Goal: Transaction & Acquisition: Book appointment/travel/reservation

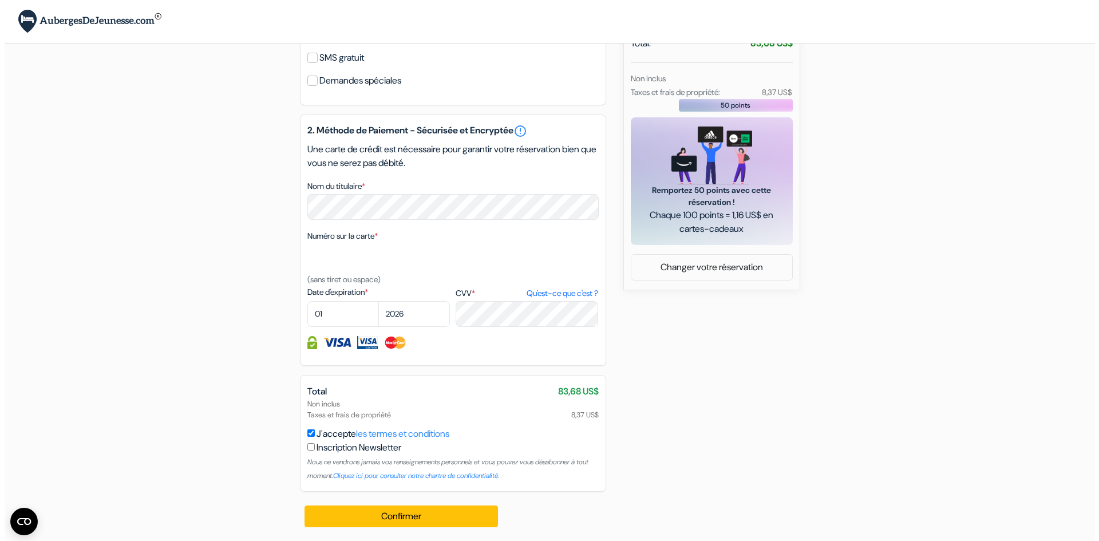
scroll to position [416, 0]
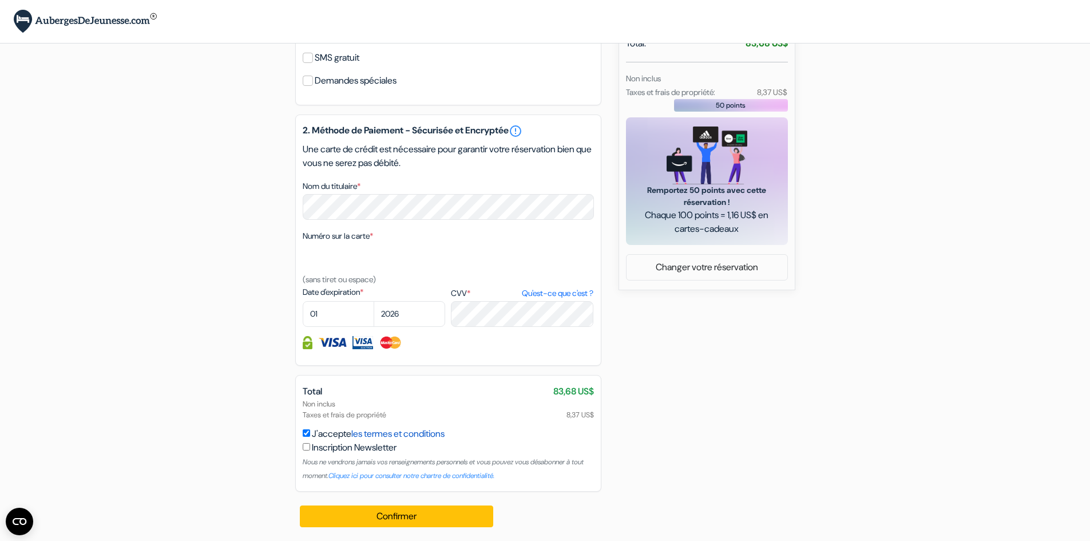
click at [433, 435] on link "les termes et conditions" at bounding box center [397, 434] width 93 height 12
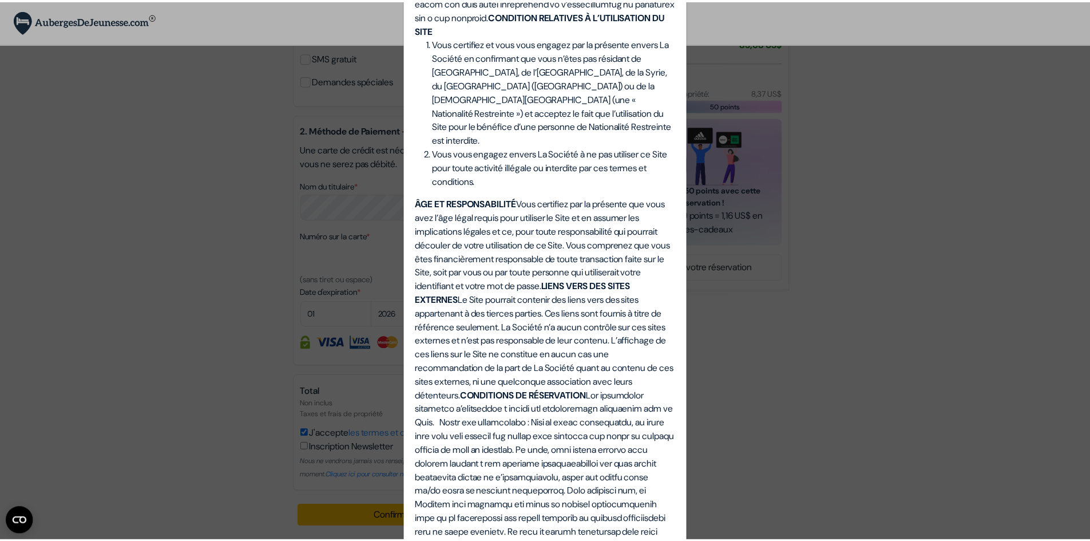
scroll to position [1165, 0]
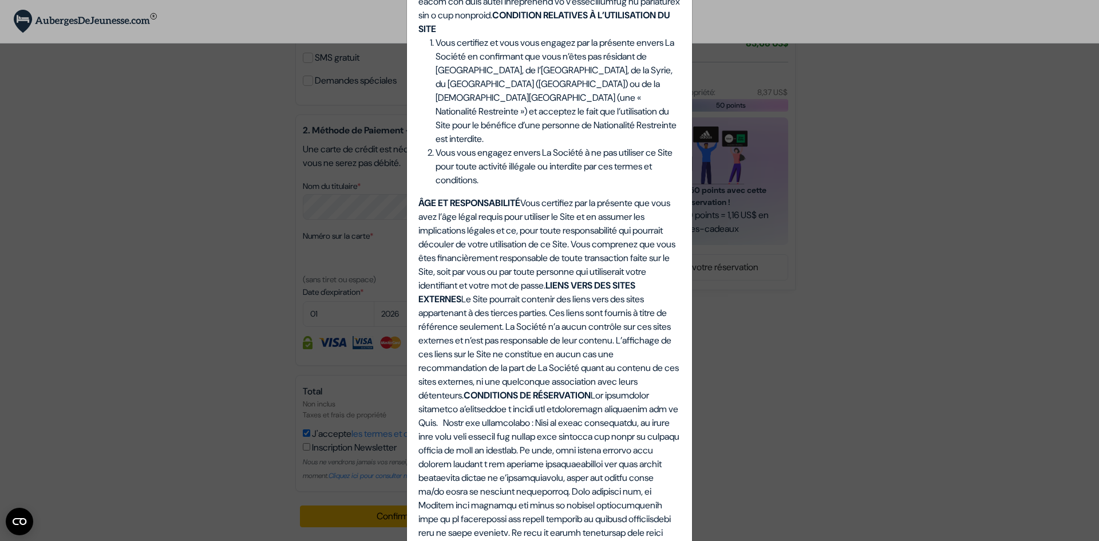
click at [916, 320] on div "Termes et Conditions Termes et conditions pour les services fournis sur notre s…" at bounding box center [549, 270] width 1099 height 541
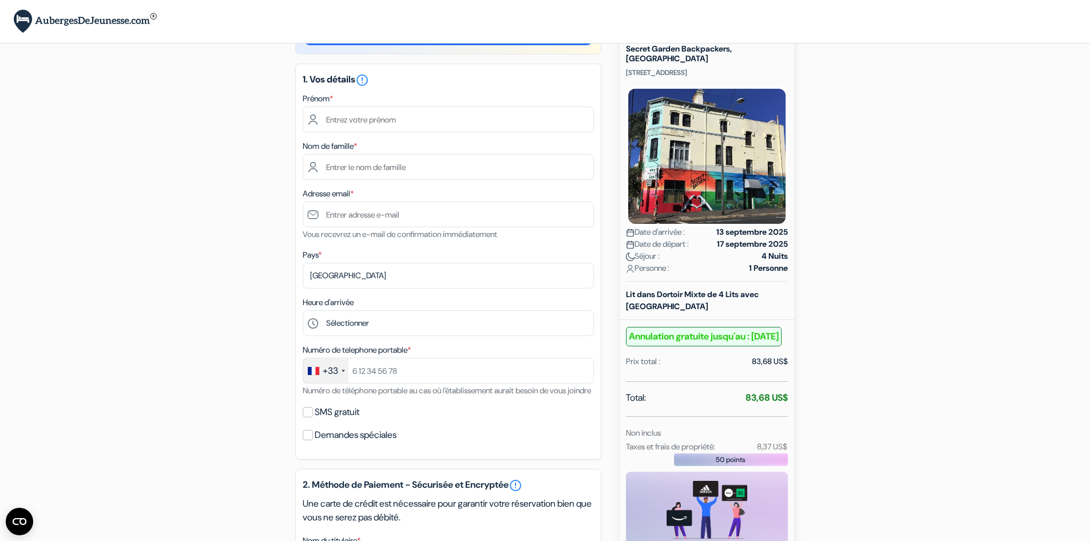
scroll to position [0, 0]
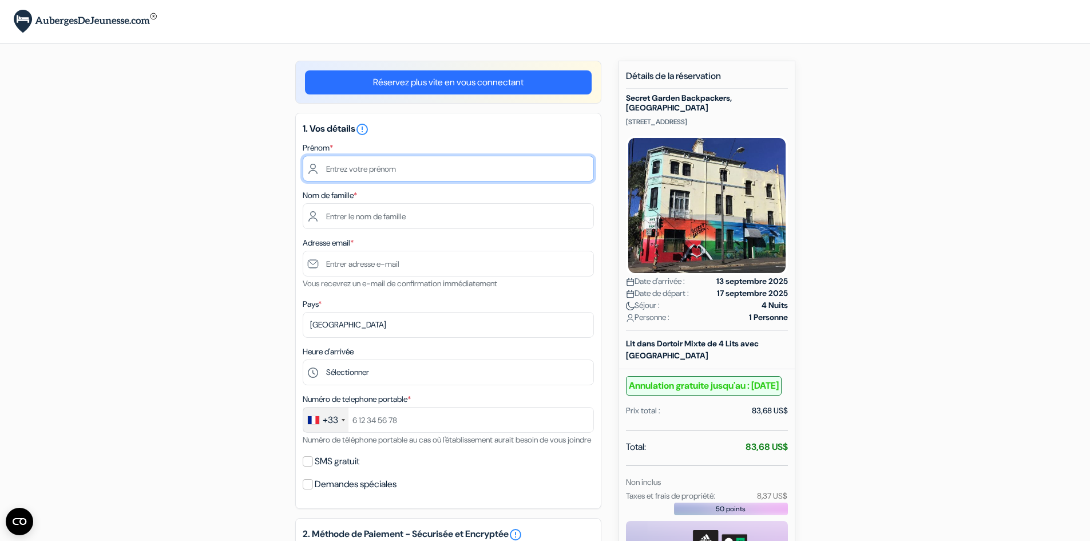
click at [352, 166] on input "text" at bounding box center [448, 169] width 291 height 26
type input "Flavien"
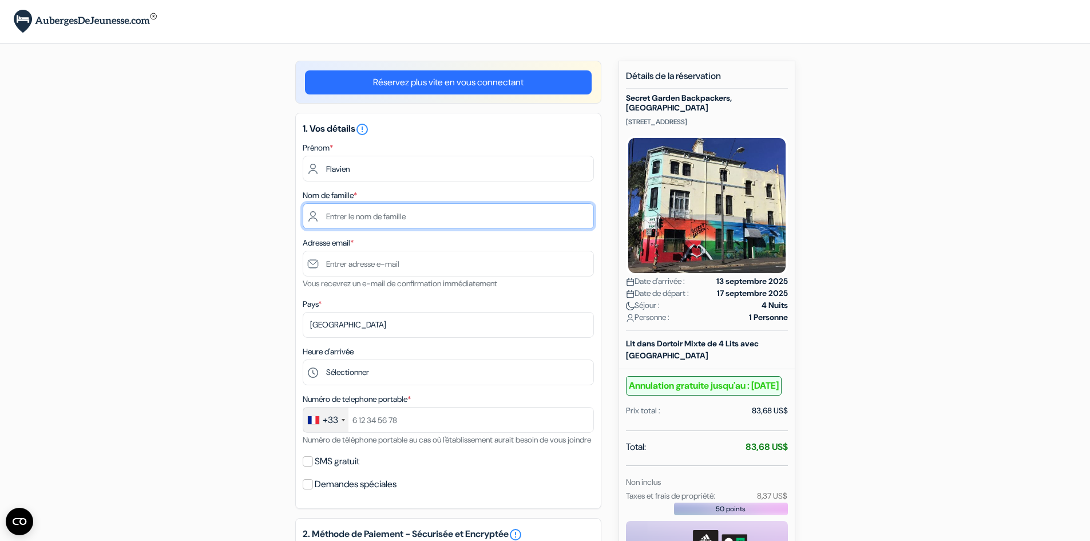
click at [357, 223] on input "text" at bounding box center [448, 216] width 291 height 26
type input "Cordelier"
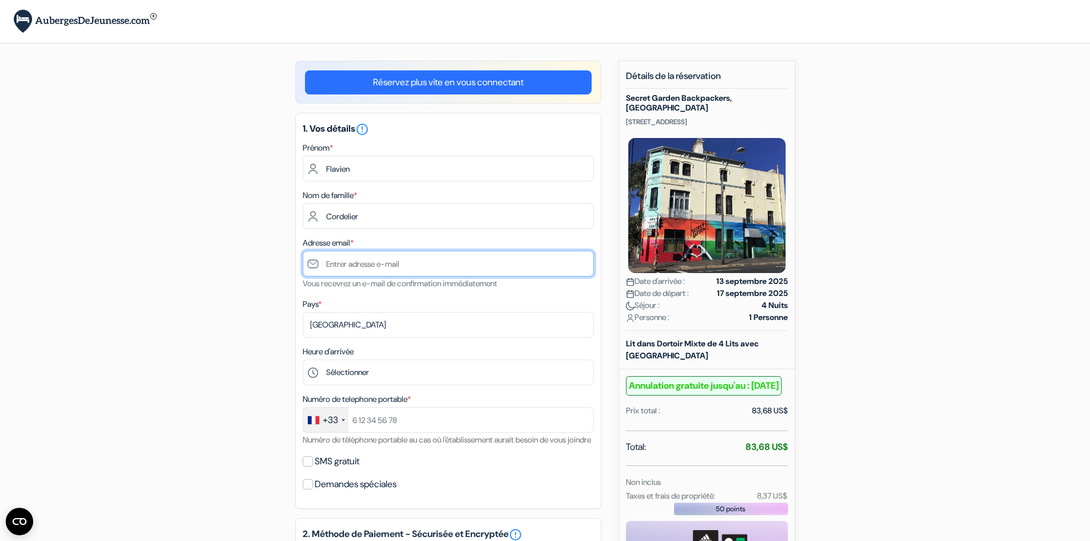
click at [368, 270] on input "text" at bounding box center [448, 264] width 291 height 26
type input "[EMAIL_ADDRESS][DOMAIN_NAME]"
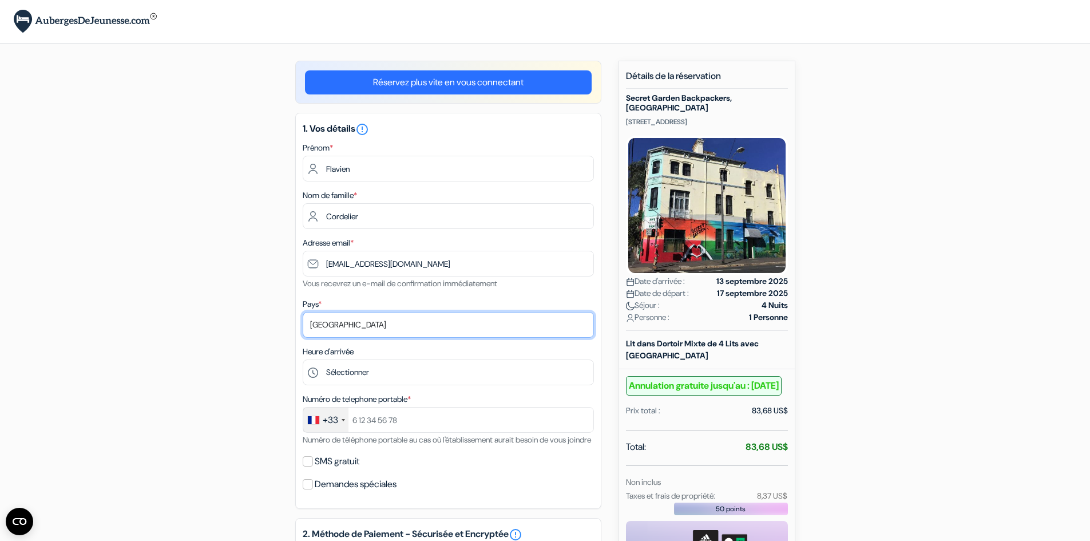
click at [337, 322] on select "Selectionner le pays Abkhazie Afghanistan Afrique du Sud Albanie Algérie Allema…" at bounding box center [448, 325] width 291 height 26
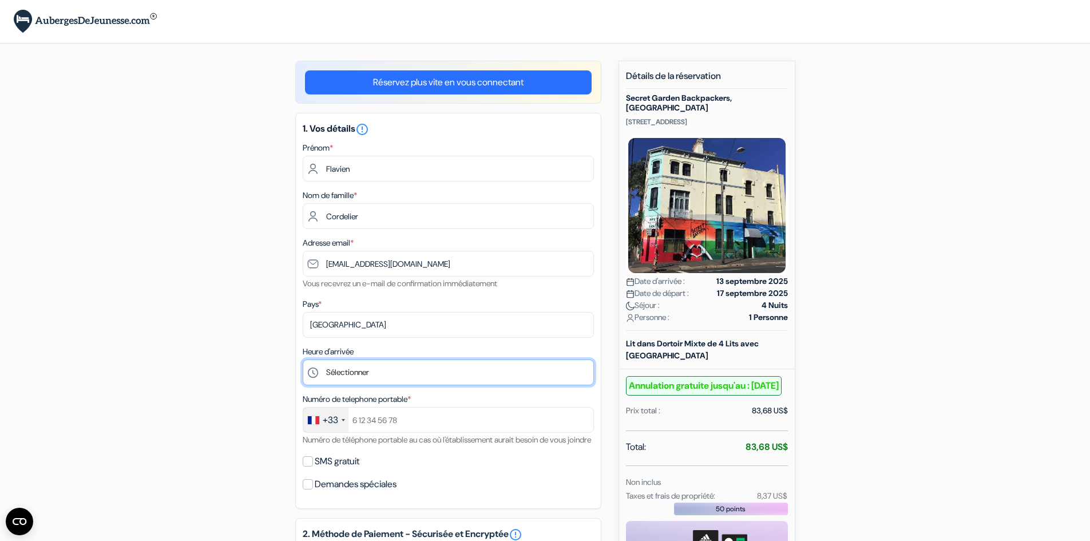
click at [338, 378] on select "Sélectionner 14:00 15:00 16:00 17:00 18:00 19:00 20:00 21:00 22:00 23:00 0:00" at bounding box center [448, 372] width 291 height 26
click at [303, 359] on select "Sélectionner 14:00 15:00 16:00 17:00 18:00 19:00 20:00 21:00 22:00 23:00 0:00" at bounding box center [448, 372] width 291 height 26
click at [672, 117] on p "243-247 Cleveland Street, Sydney, Australie" at bounding box center [707, 121] width 162 height 9
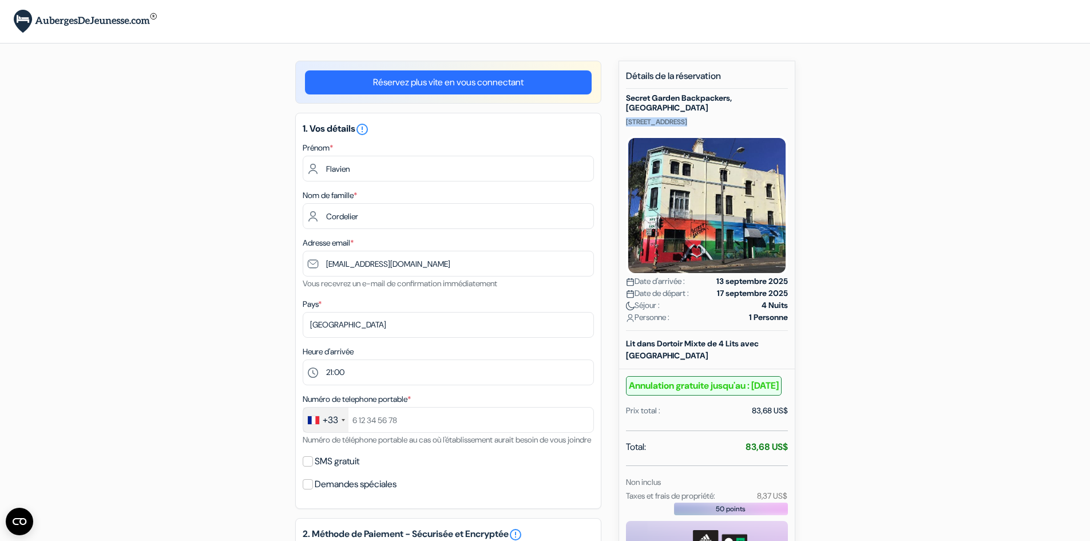
click at [672, 117] on p "243-247 Cleveland Street, Sydney, Australie" at bounding box center [707, 121] width 162 height 9
copy p "243-247 Cleveland Street, Sydney, Australie"
click at [366, 371] on select "Sélectionner 14:00 15:00 16:00 17:00 18:00 19:00 20:00 21:00 22:00 23:00 0:00" at bounding box center [448, 372] width 291 height 26
select select "22"
click at [303, 359] on select "Sélectionner 14:00 15:00 16:00 17:00 18:00 19:00 20:00 21:00 22:00 23:00 0:00" at bounding box center [448, 372] width 291 height 26
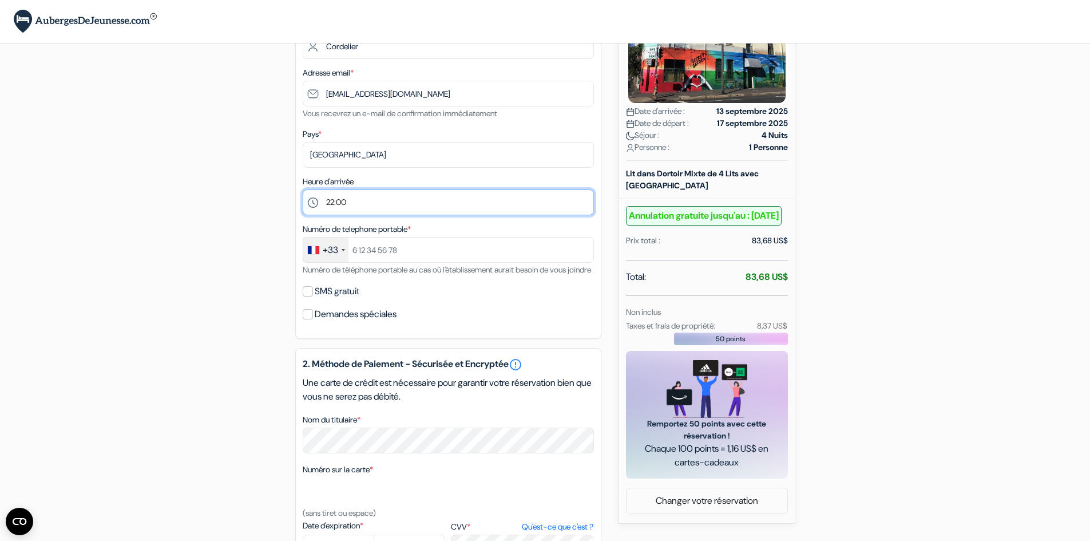
scroll to position [146, 0]
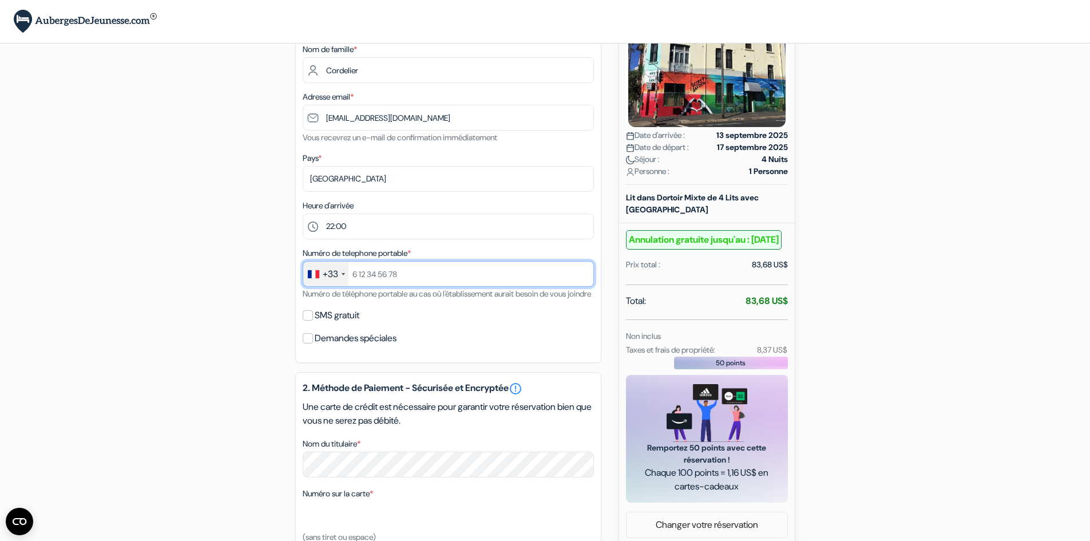
click at [375, 276] on input "text" at bounding box center [448, 274] width 291 height 26
type input "621702148"
click at [307, 321] on input "SMS gratuit" at bounding box center [308, 315] width 10 height 10
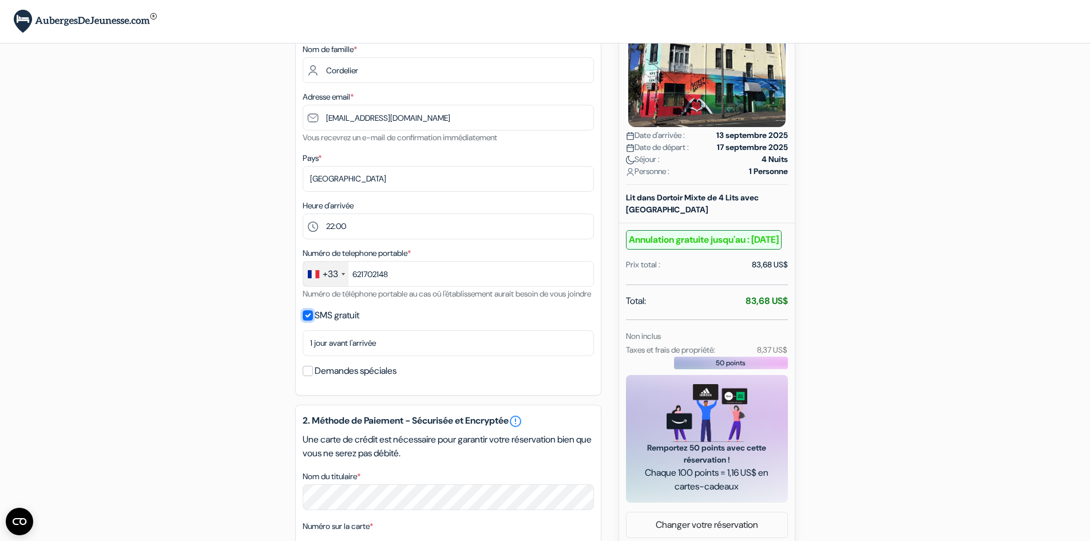
click at [309, 321] on input "SMS gratuit" at bounding box center [308, 315] width 10 height 10
checkbox input "false"
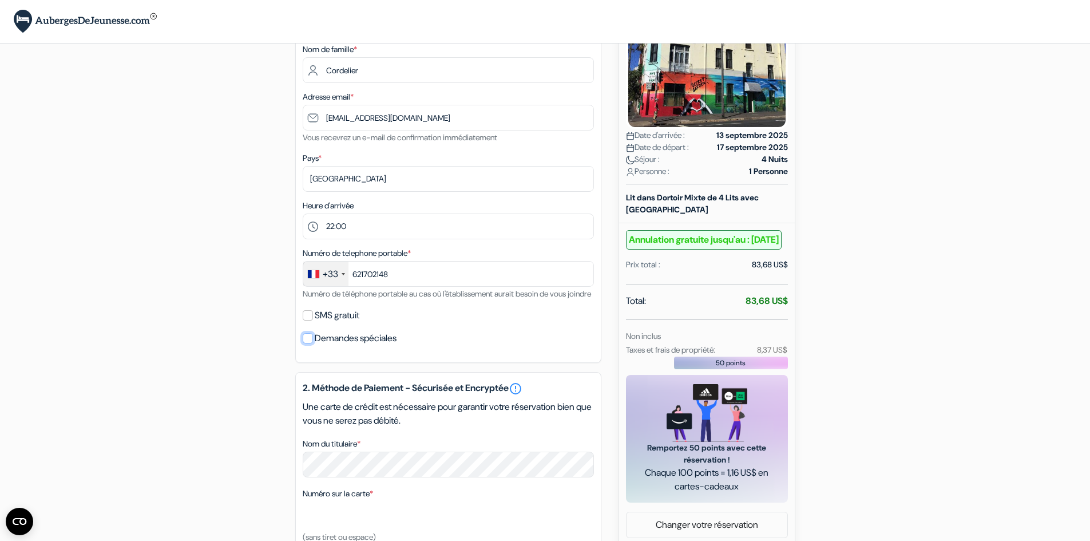
click at [310, 343] on input "Demandes spéciales" at bounding box center [308, 338] width 10 height 10
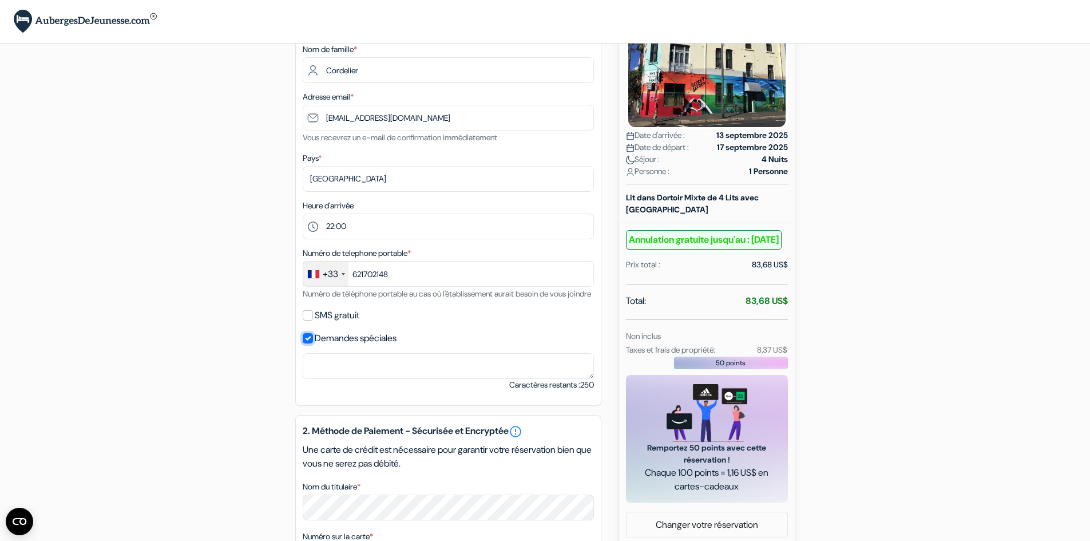
click at [309, 343] on input "Demandes spéciales" at bounding box center [308, 338] width 10 height 10
checkbox input "false"
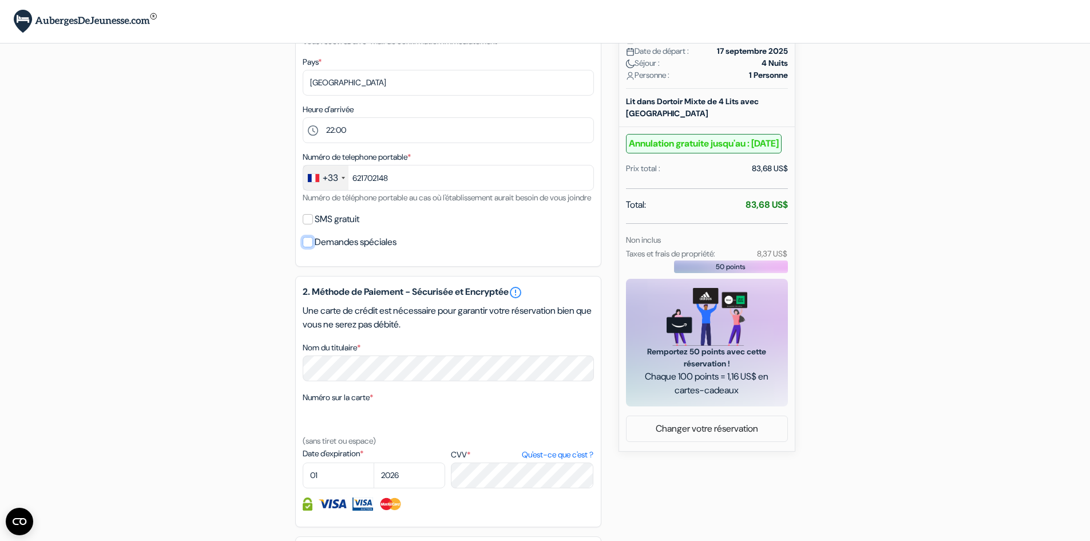
scroll to position [248, 0]
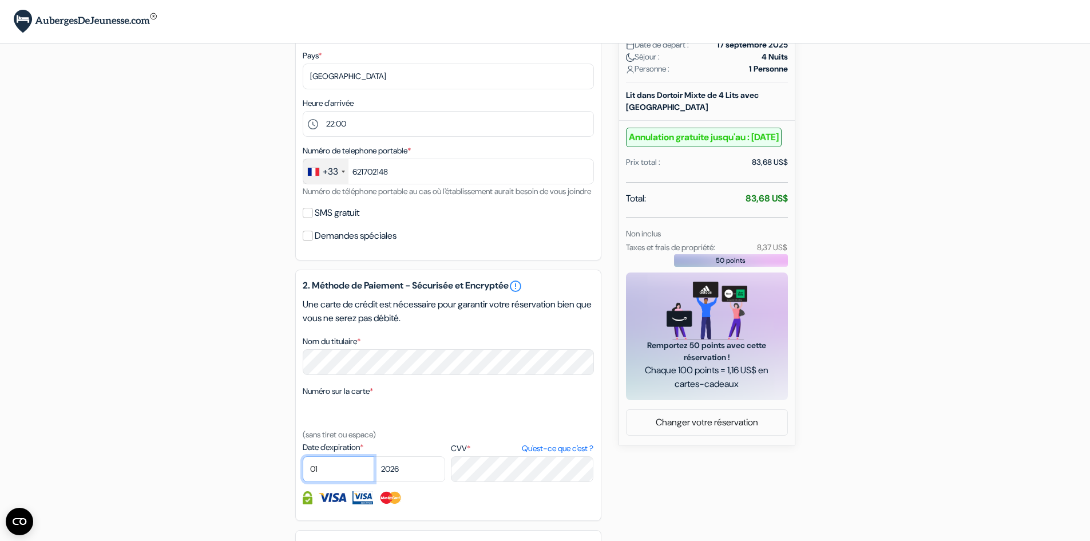
select select "10"
select select "2029"
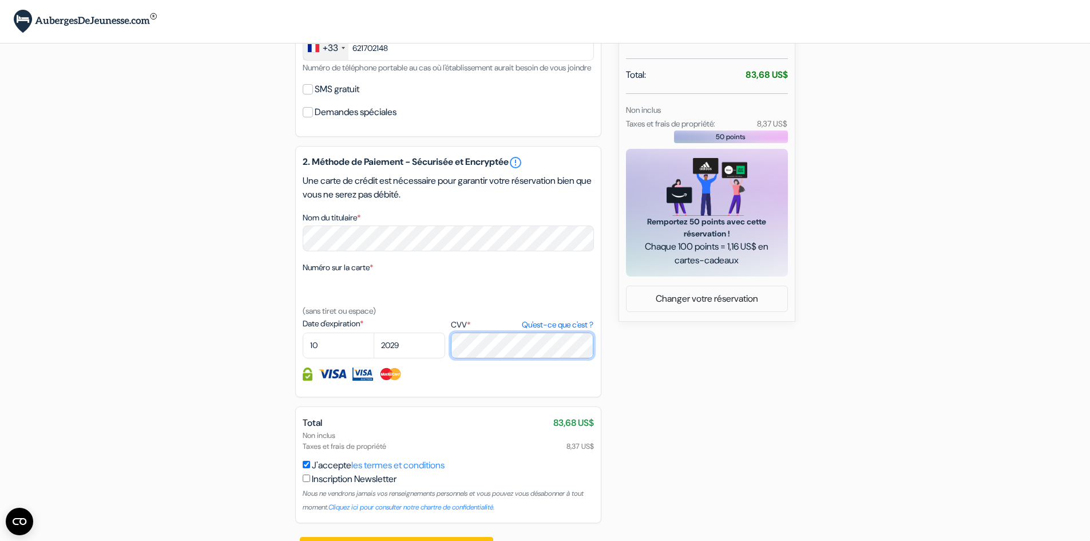
scroll to position [417, 0]
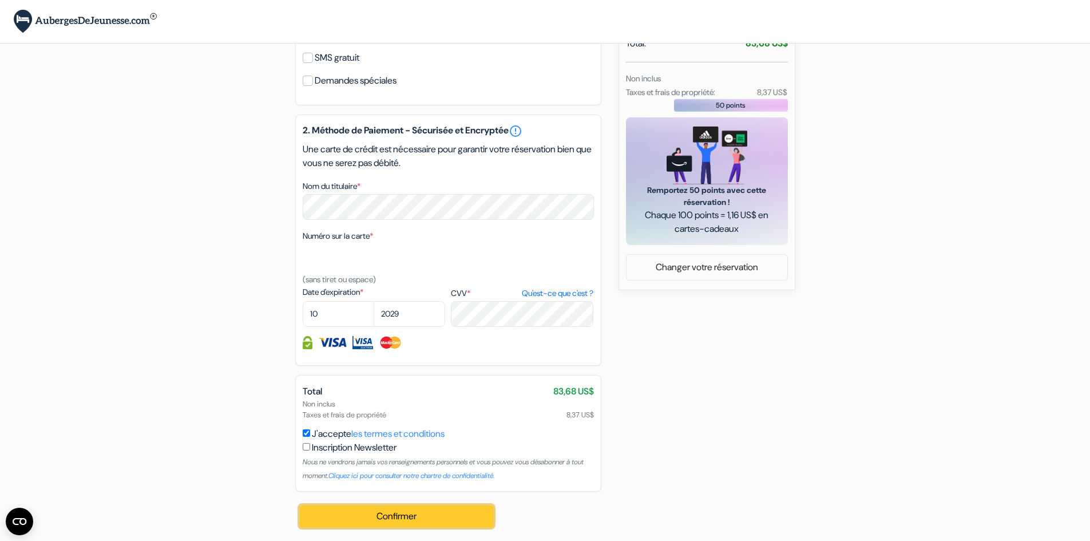
click at [351, 518] on button "Confirmer Loading..." at bounding box center [397, 516] width 194 height 22
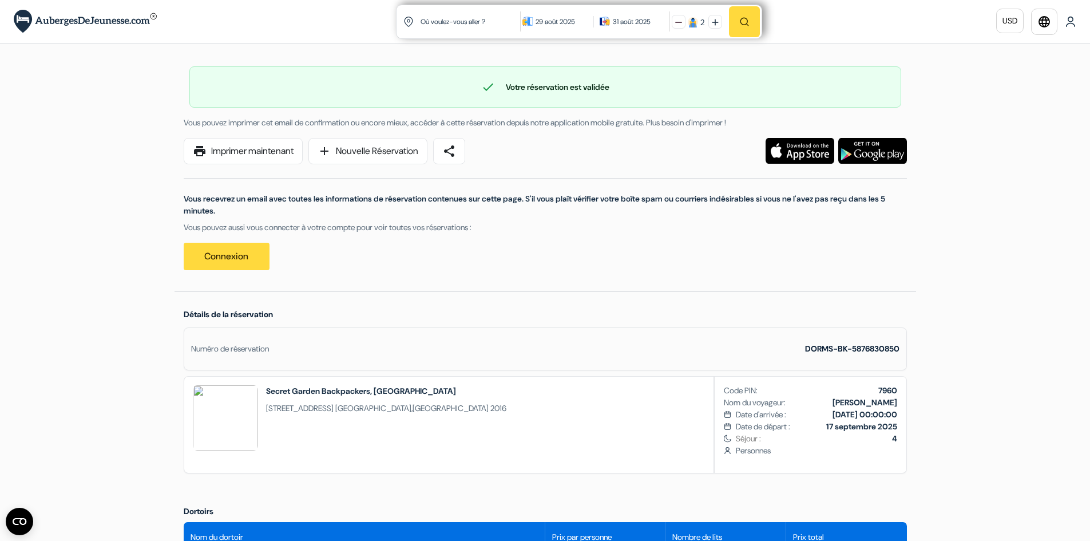
click at [77, 21] on img at bounding box center [85, 21] width 143 height 23
